Goal: Navigation & Orientation: Find specific page/section

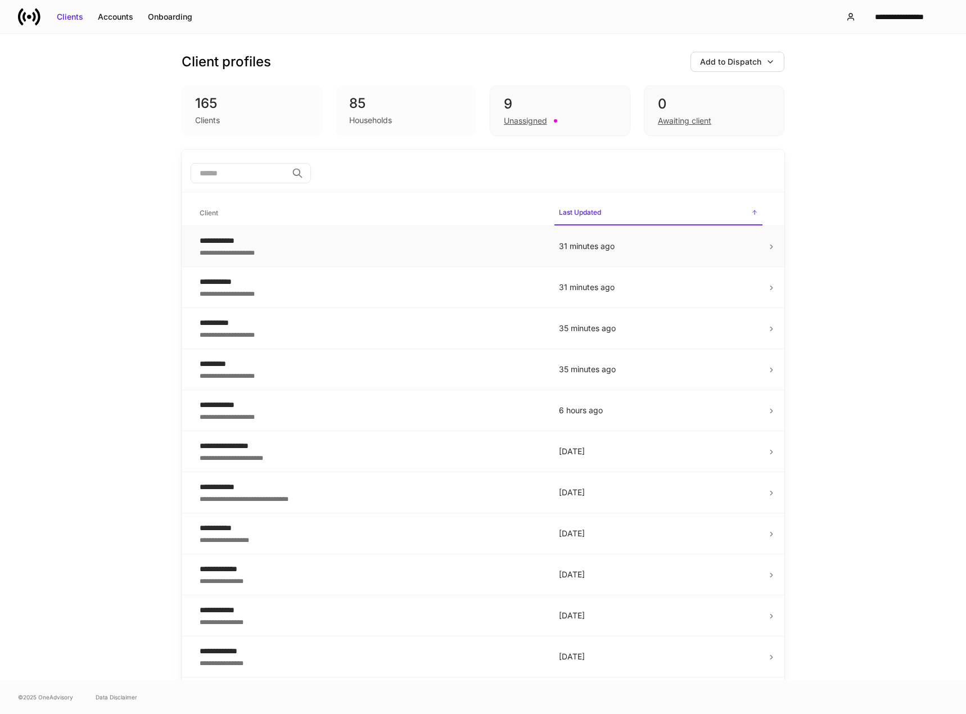
click at [338, 241] on div "**********" at bounding box center [370, 240] width 341 height 11
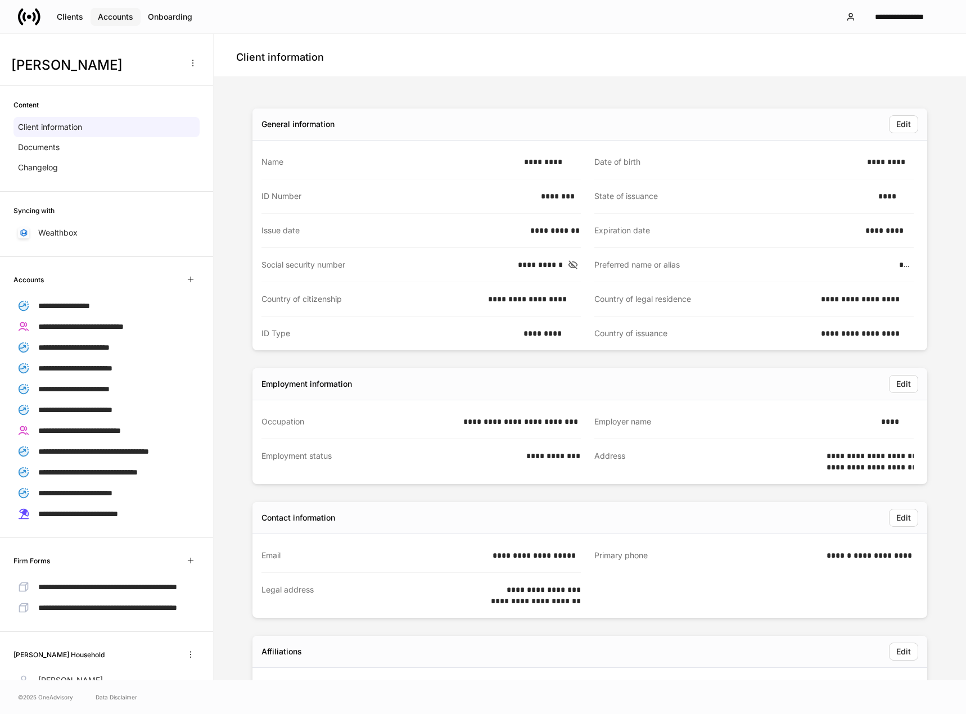
click at [126, 21] on div "Accounts" at bounding box center [115, 16] width 35 height 11
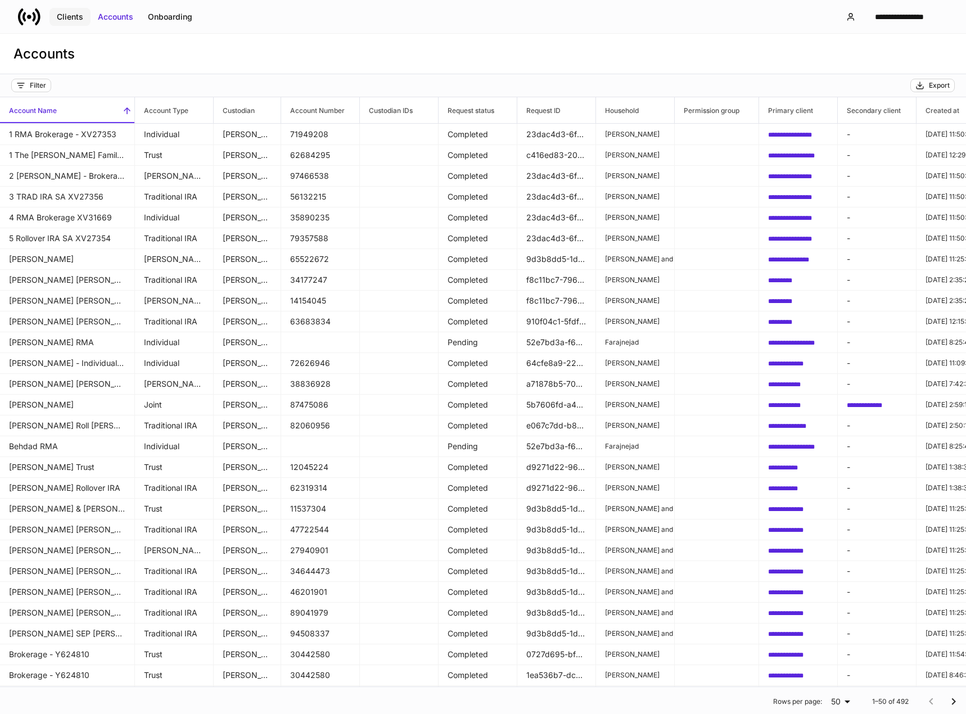
click at [72, 22] on div "Clients" at bounding box center [70, 16] width 26 height 11
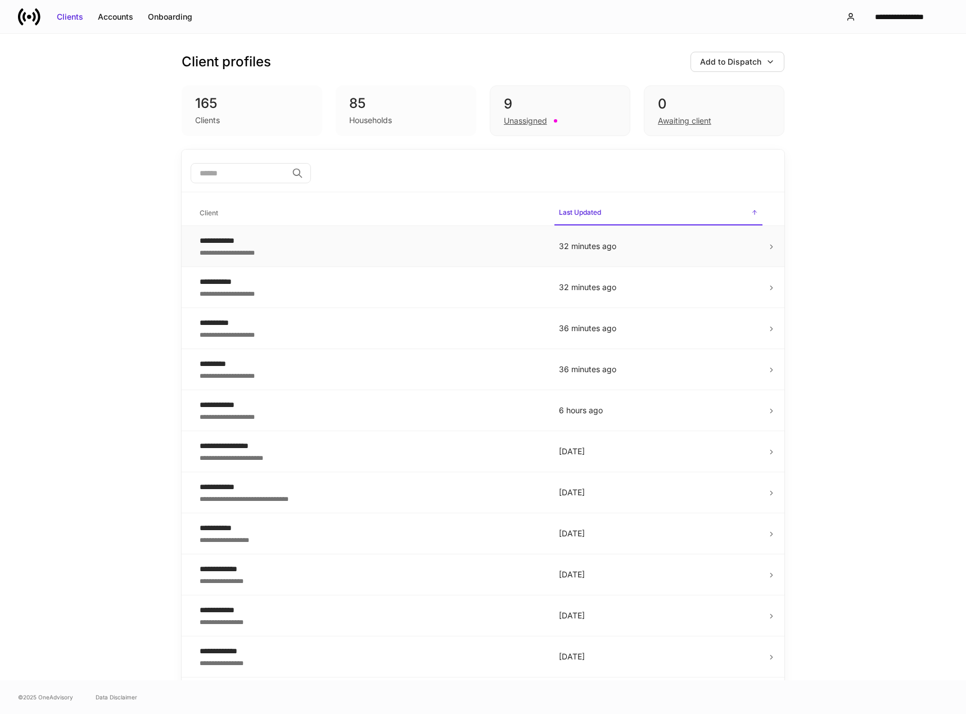
click at [601, 242] on p "32 minutes ago" at bounding box center [658, 246] width 199 height 11
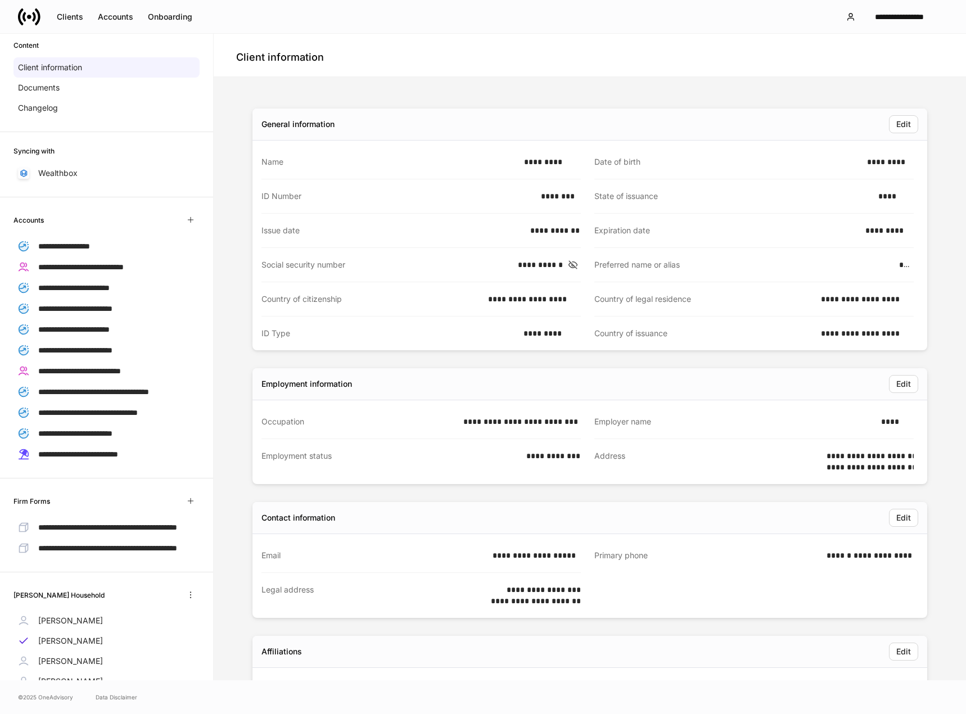
scroll to position [170, 0]
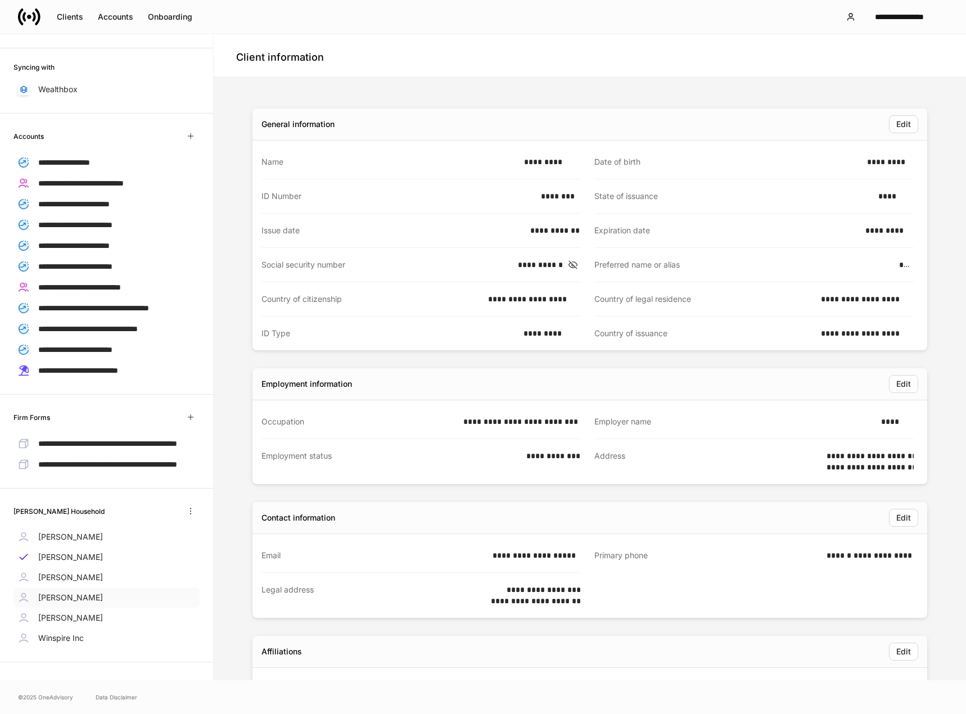
click at [98, 595] on div "[PERSON_NAME]" at bounding box center [106, 597] width 186 height 20
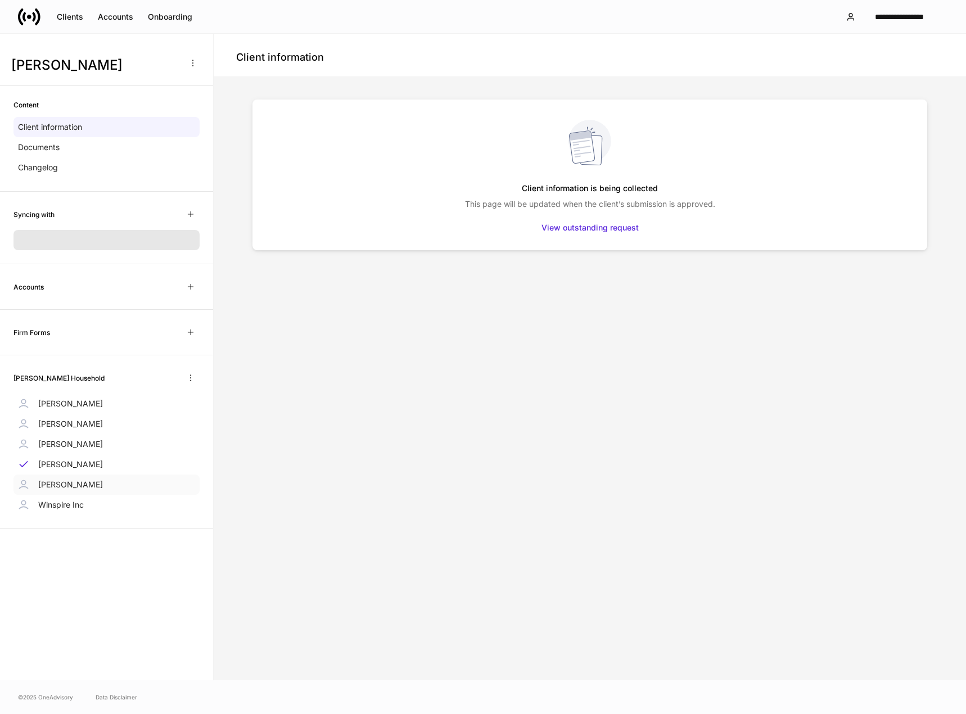
click at [90, 480] on div "[PERSON_NAME]" at bounding box center [106, 484] width 186 height 20
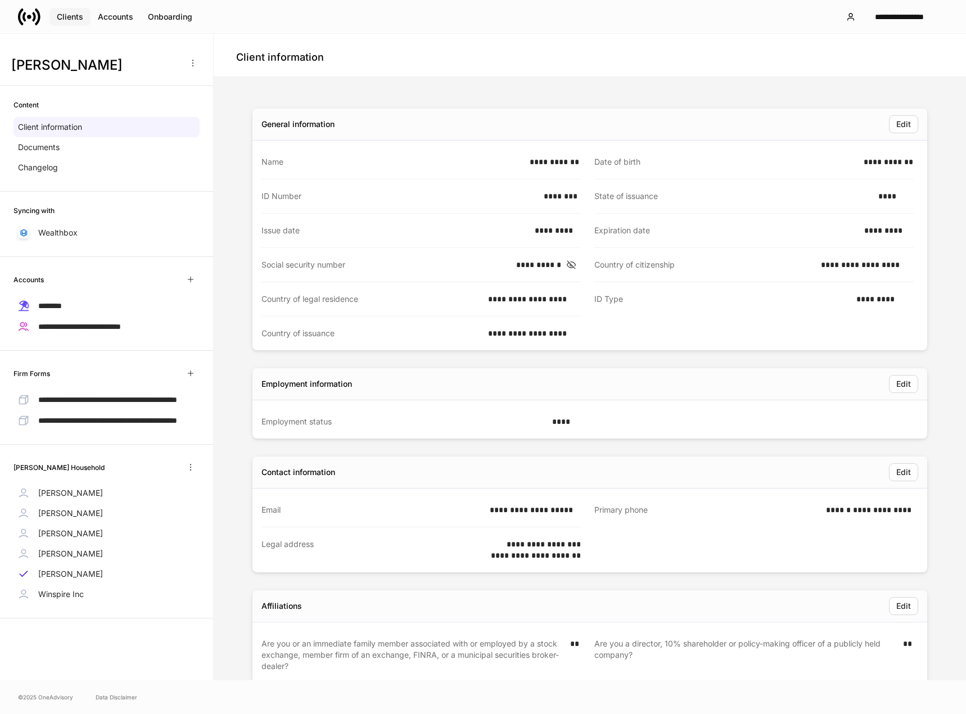
click at [65, 17] on div "Clients" at bounding box center [70, 16] width 26 height 11
